Goal: Check status

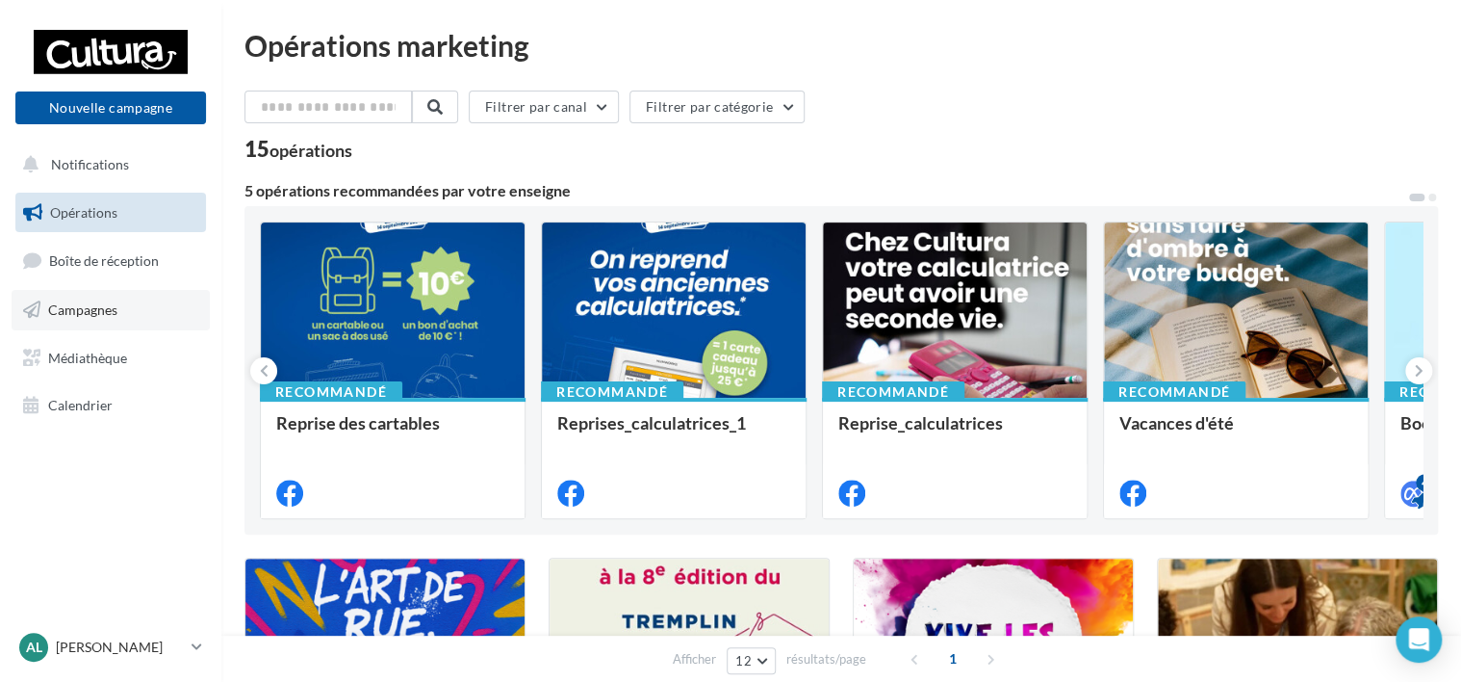
click at [91, 314] on span "Campagnes" at bounding box center [82, 309] width 69 height 16
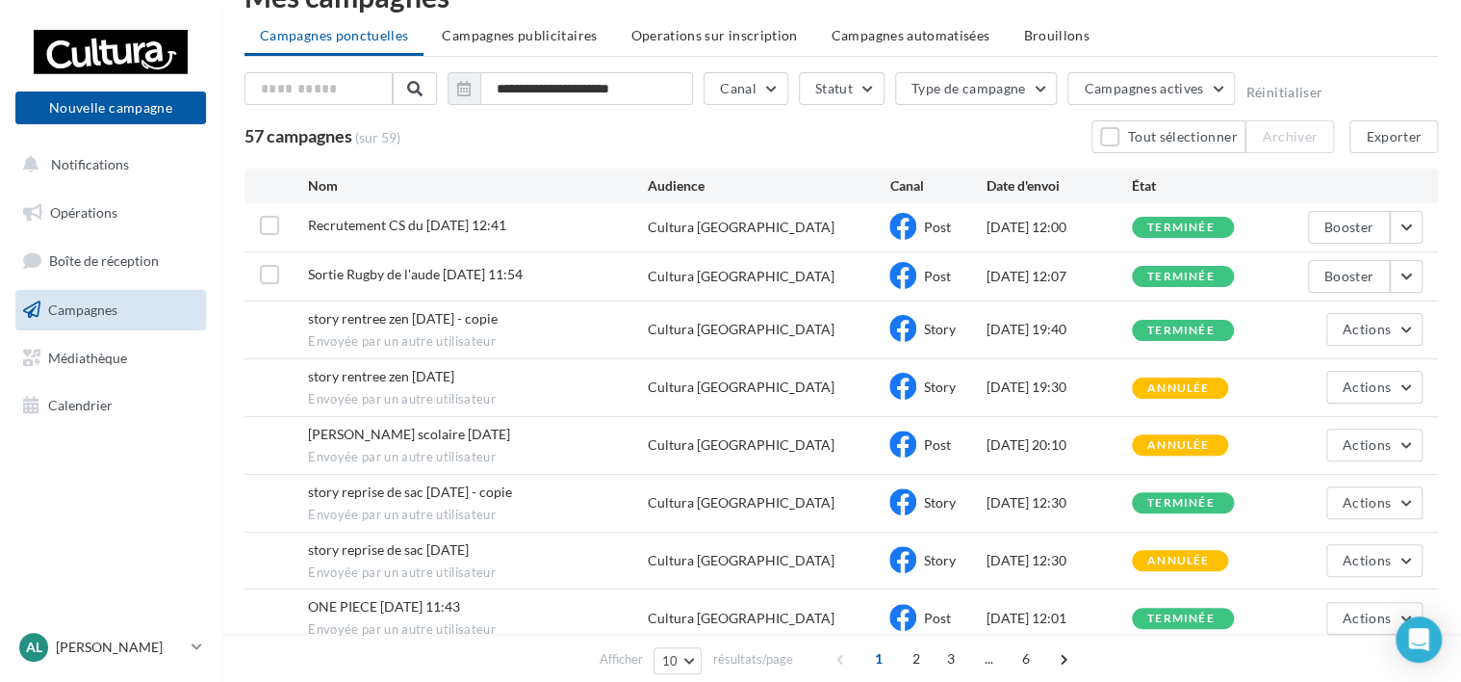
scroll to position [51, 0]
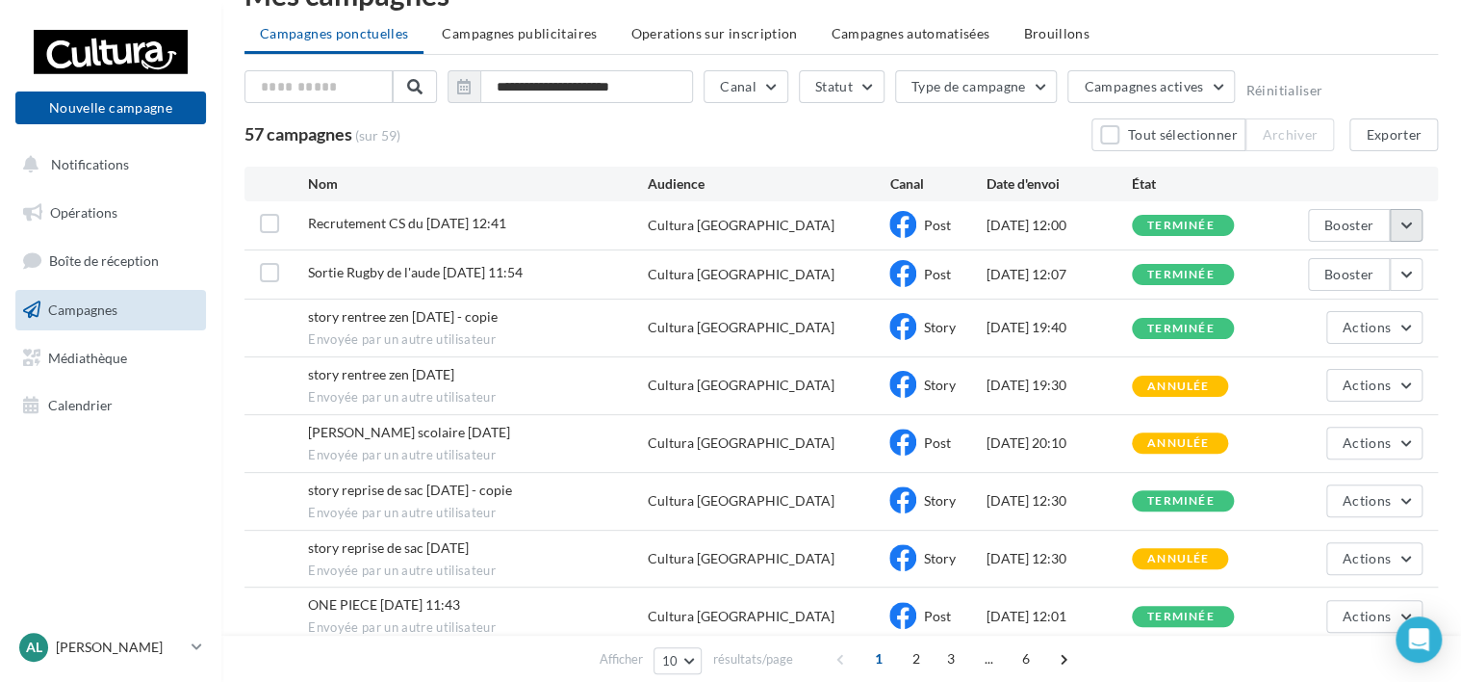
click at [1405, 225] on button "button" at bounding box center [1406, 225] width 33 height 33
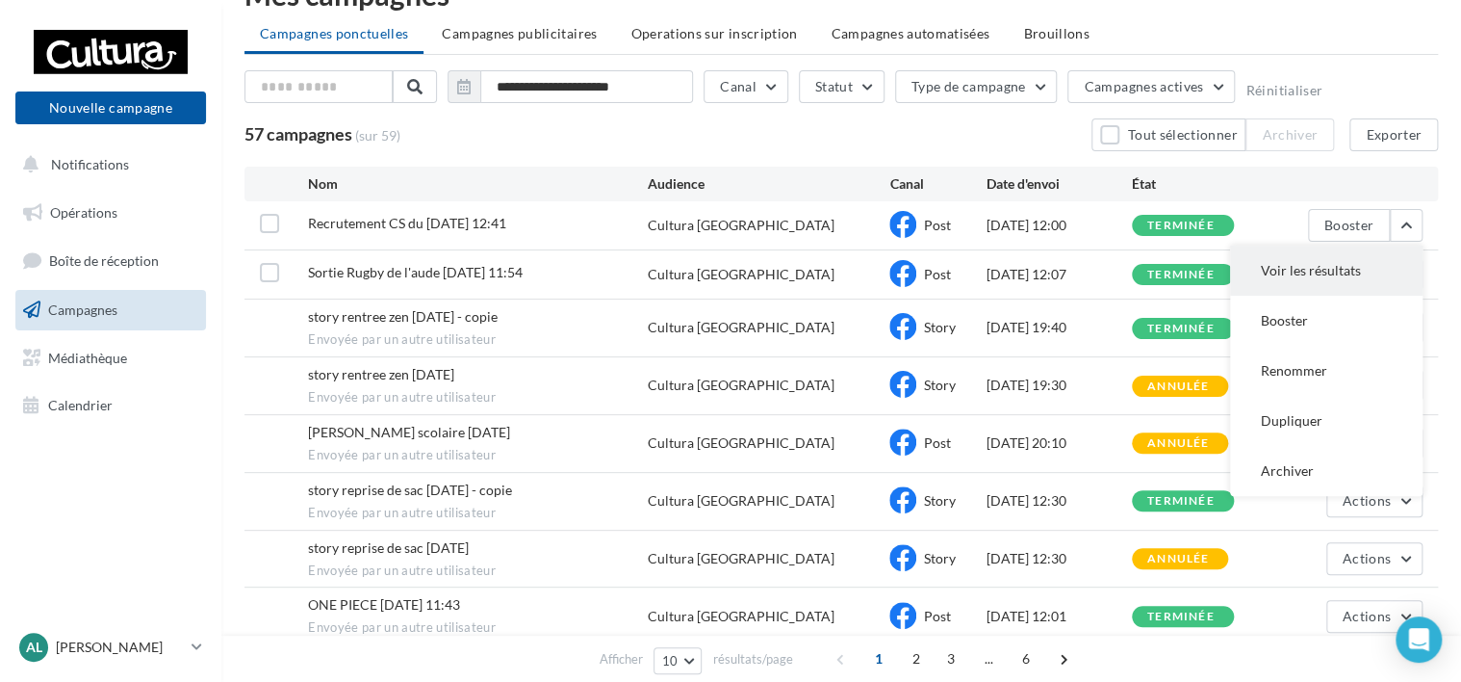
click at [1294, 282] on button "Voir les résultats" at bounding box center [1326, 270] width 193 height 50
